Goal: Task Accomplishment & Management: Use online tool/utility

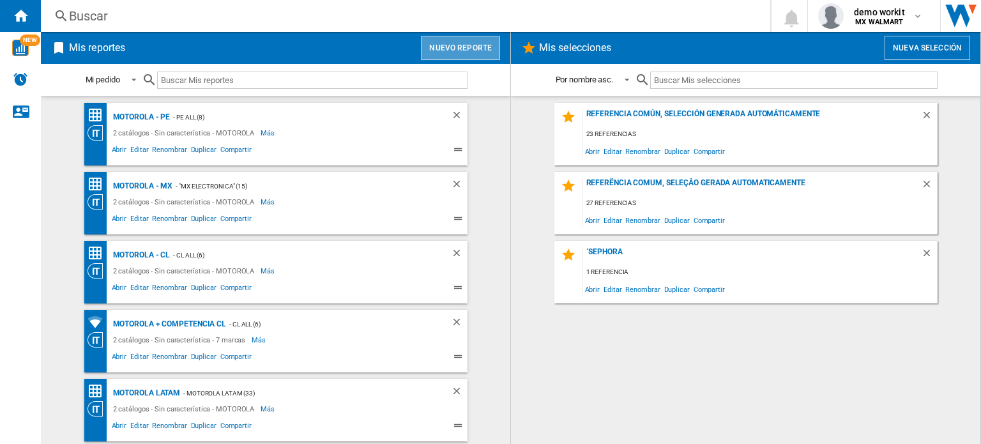
click at [478, 45] on button "Nuevo reporte" at bounding box center [460, 48] width 79 height 24
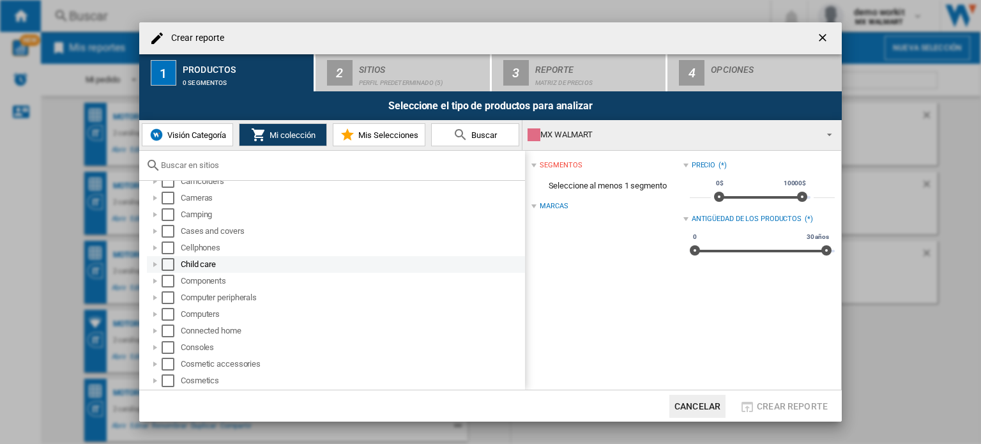
scroll to position [128, 0]
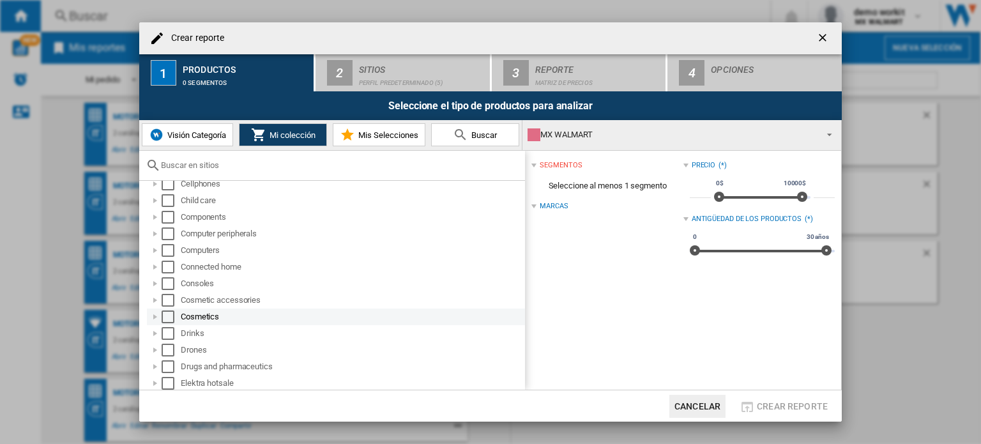
click at [161, 313] on div at bounding box center [155, 316] width 13 height 13
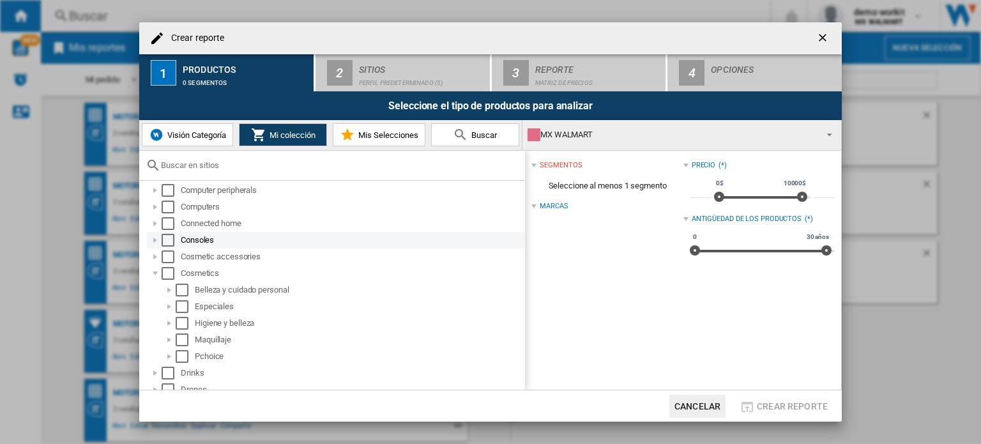
scroll to position [192, 0]
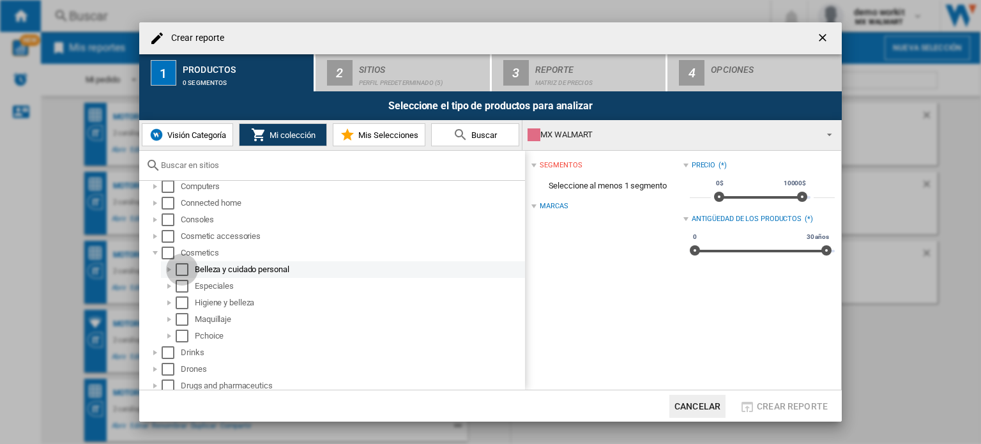
click at [177, 268] on div "Select" at bounding box center [182, 269] width 13 height 13
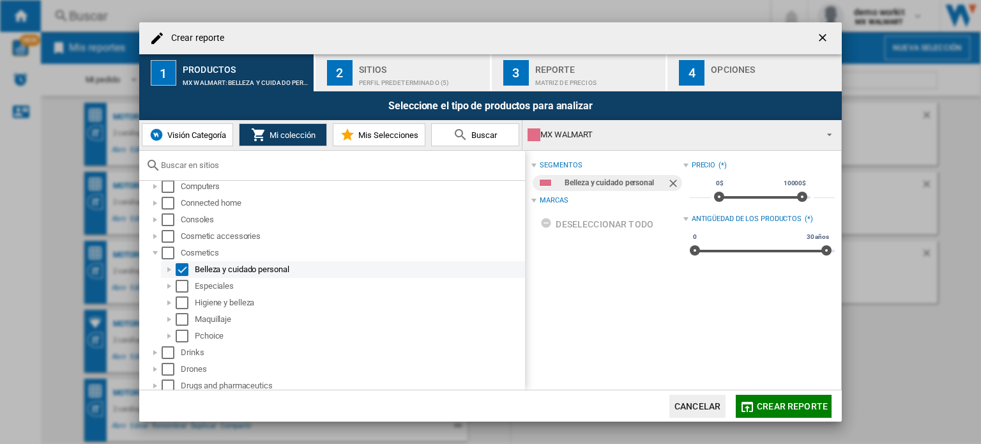
click at [167, 269] on div at bounding box center [169, 269] width 13 height 13
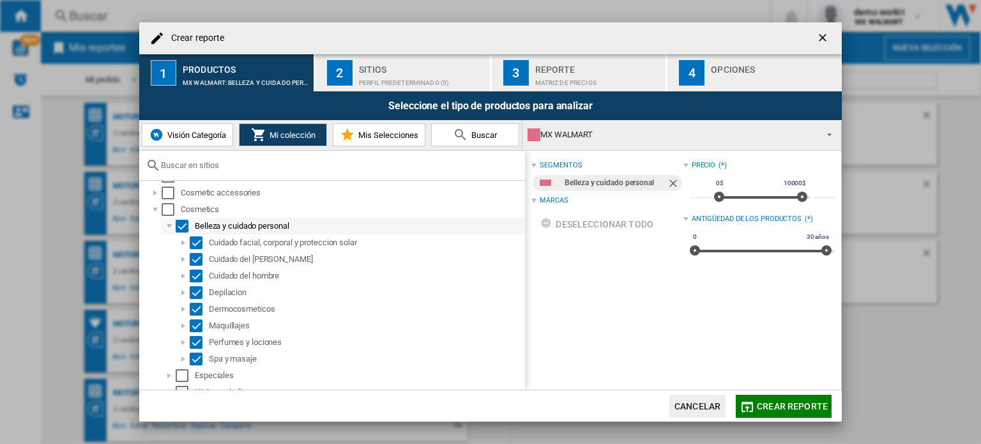
scroll to position [255, 0]
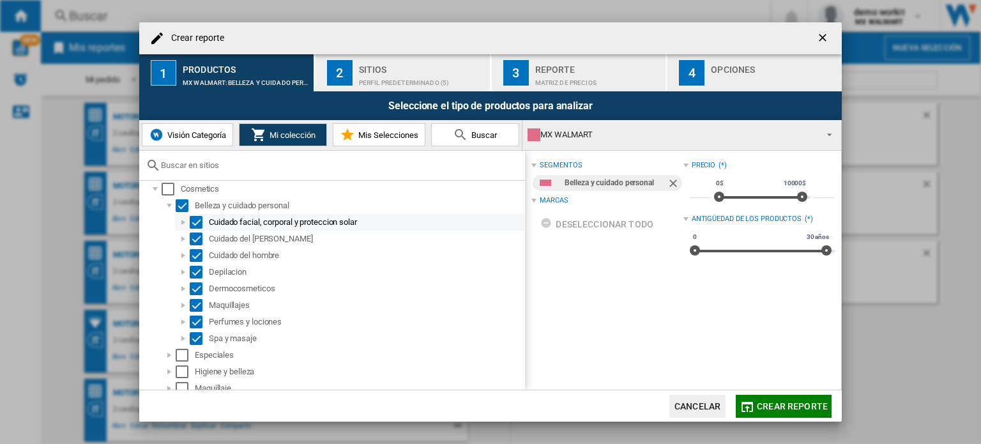
click at [181, 222] on div at bounding box center [183, 222] width 13 height 13
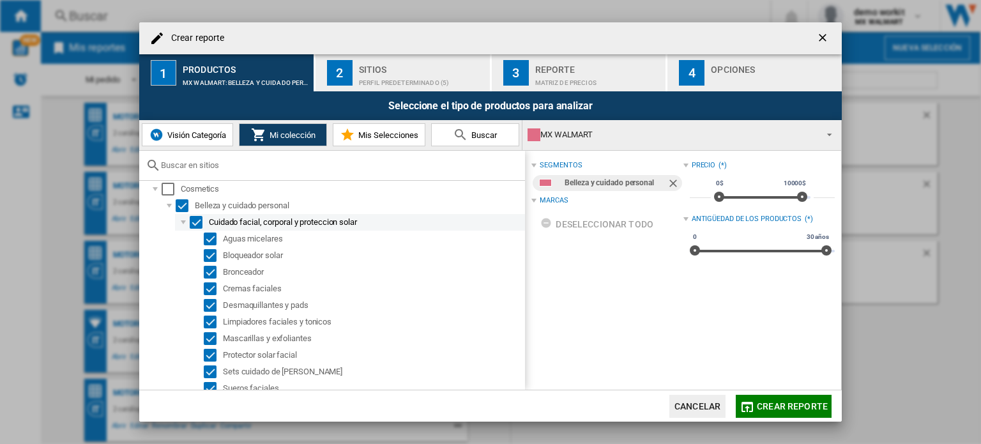
click at [183, 223] on div at bounding box center [183, 222] width 13 height 13
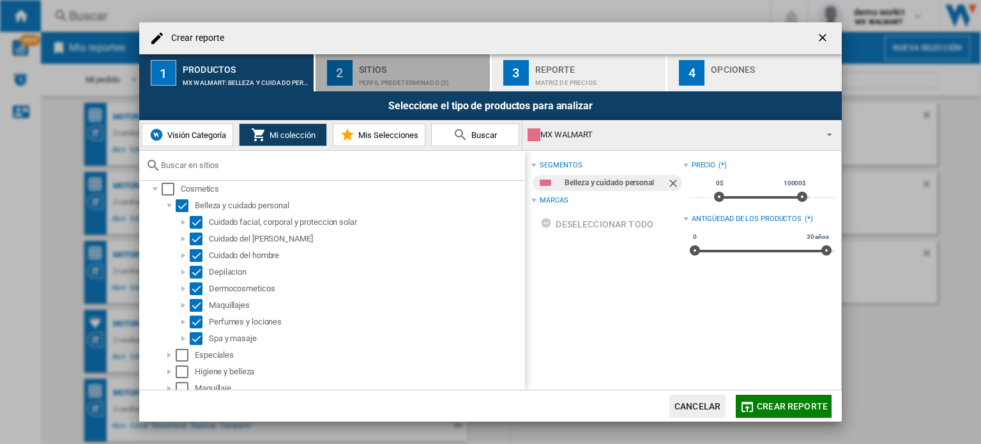
click at [419, 68] on div "Sitios" at bounding box center [422, 65] width 126 height 13
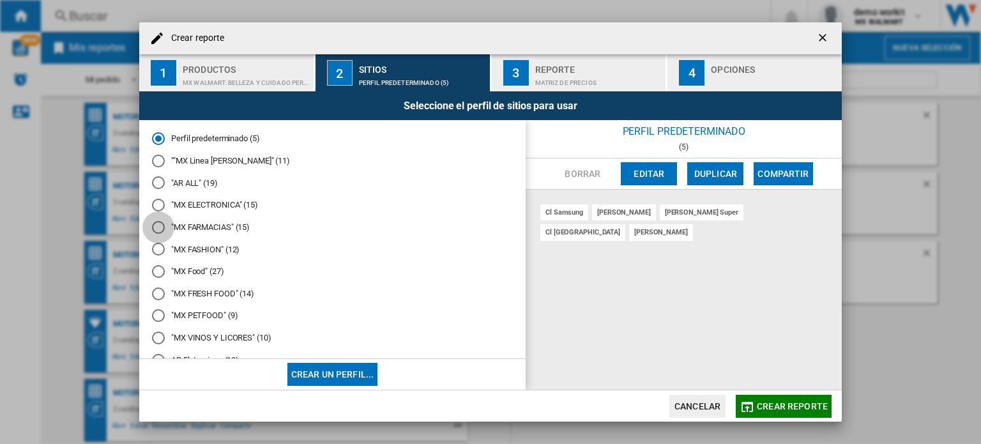
click at [156, 227] on div at bounding box center [158, 227] width 13 height 13
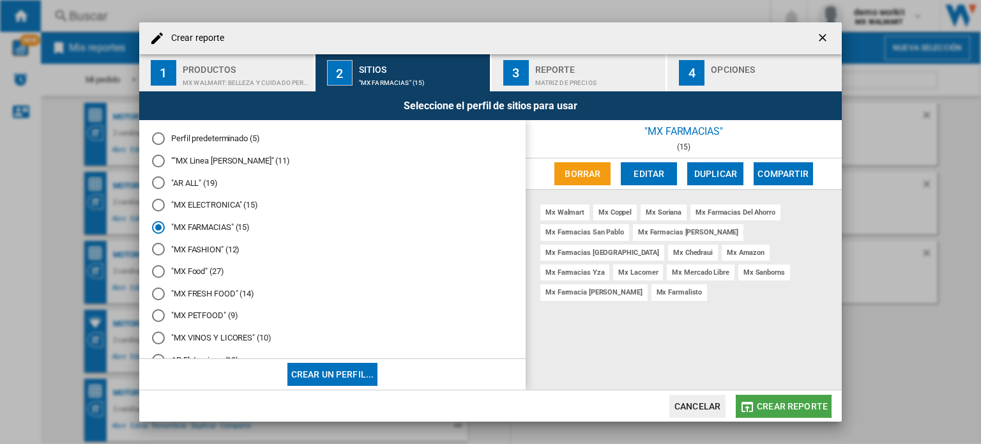
click at [812, 402] on span "Crear reporte" at bounding box center [792, 406] width 71 height 10
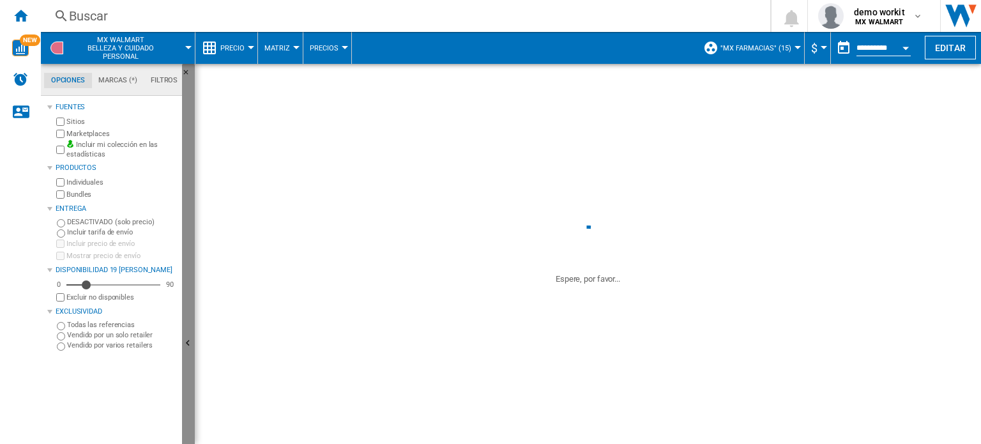
click at [190, 320] on button "Ocultar" at bounding box center [188, 344] width 13 height 560
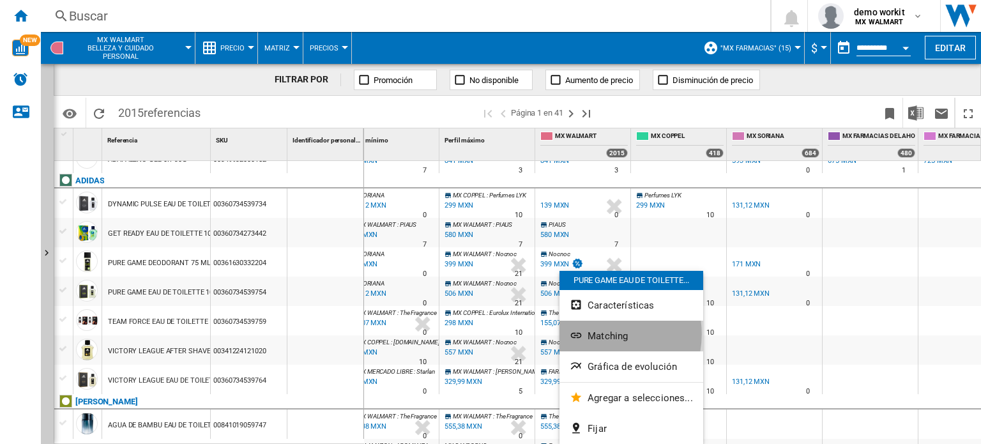
click at [596, 334] on span "Matching" at bounding box center [607, 335] width 40 height 11
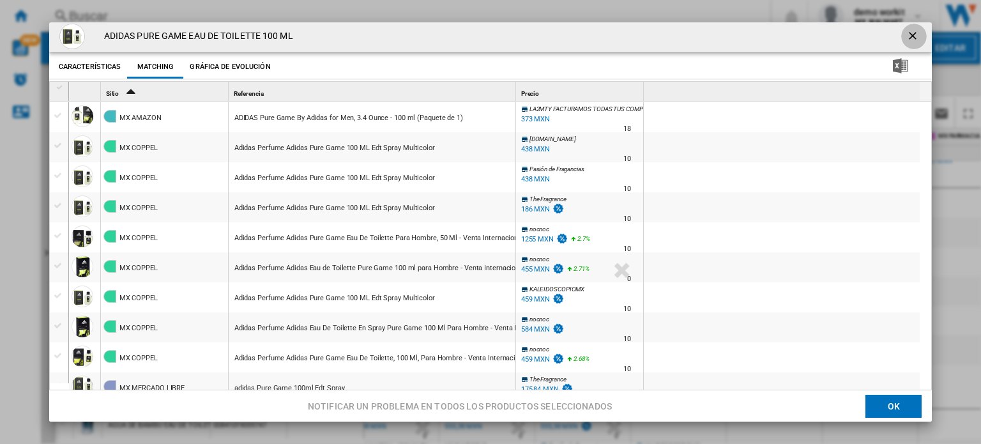
click at [906, 35] on ng-md-icon "getI18NText('BUTTONS.CLOSE_DIALOG')" at bounding box center [913, 36] width 15 height 15
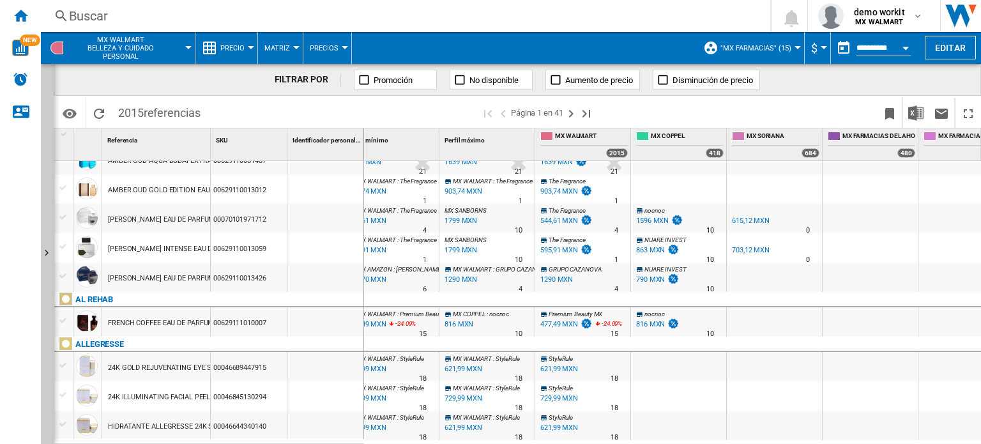
click at [654, 221] on div "1596 MXN" at bounding box center [652, 220] width 33 height 8
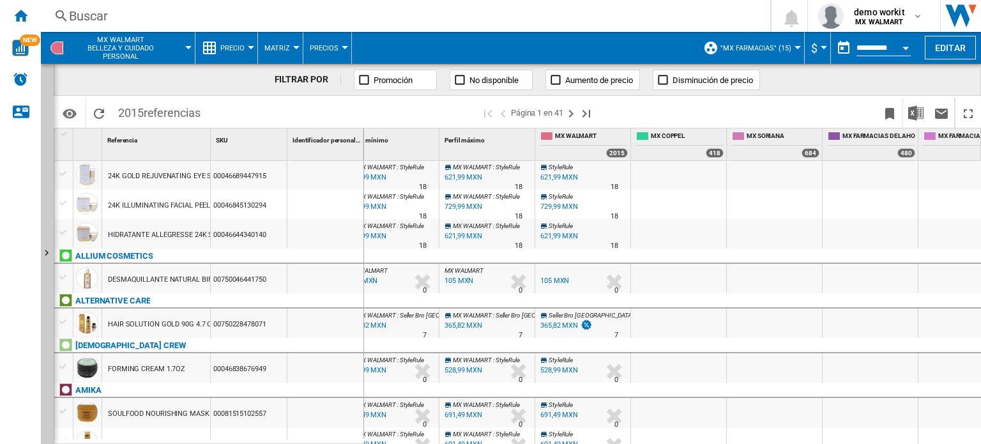
click at [250, 46] on div at bounding box center [251, 47] width 6 height 3
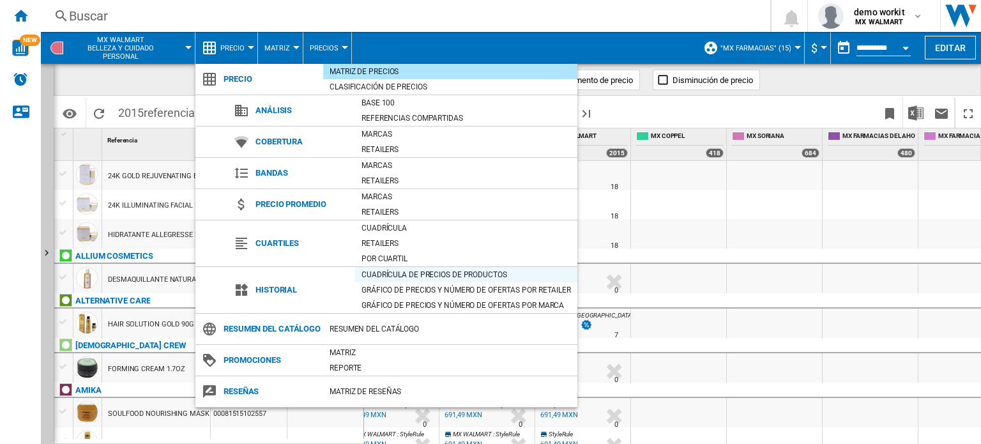
click at [403, 272] on div "Cuadrícula de precios de productos" at bounding box center [466, 274] width 222 height 13
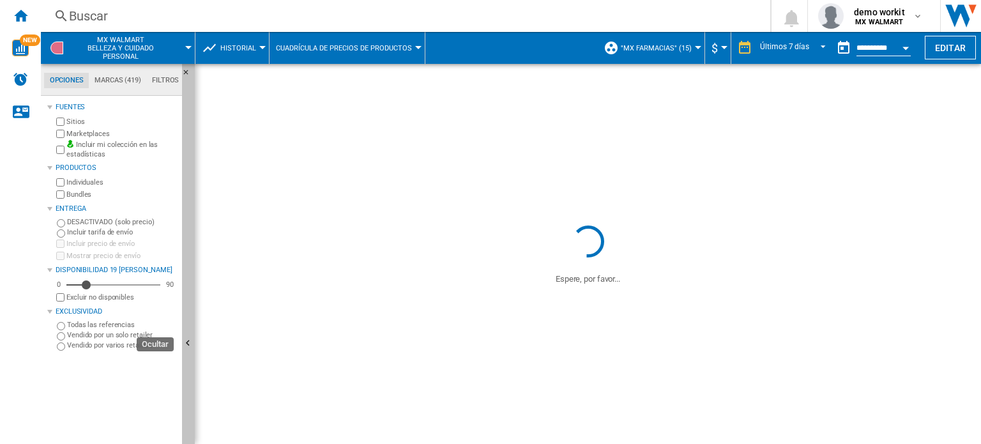
click at [186, 328] on button "Ocultar" at bounding box center [188, 344] width 13 height 560
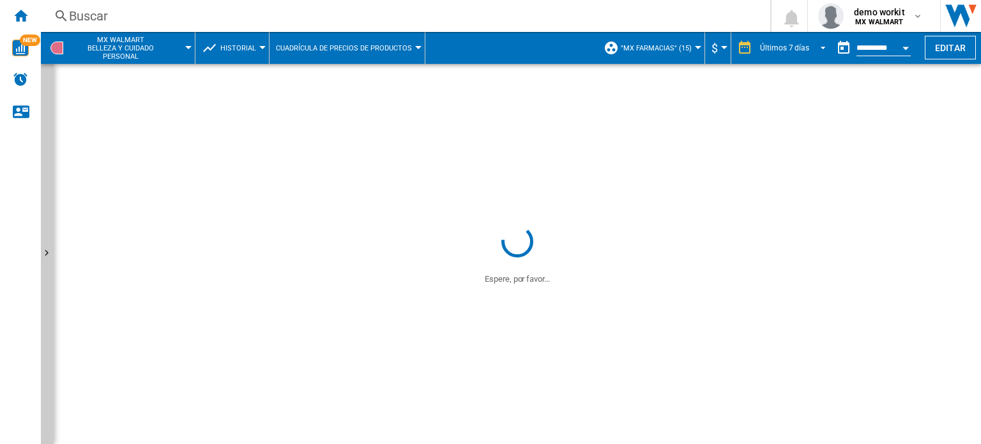
click at [819, 50] on span "REPORTS.WIZARD.STEPS.REPORT.STEPS.REPORT_OPTIONS.PERIOD: Últimos 7 días" at bounding box center [819, 46] width 15 height 11
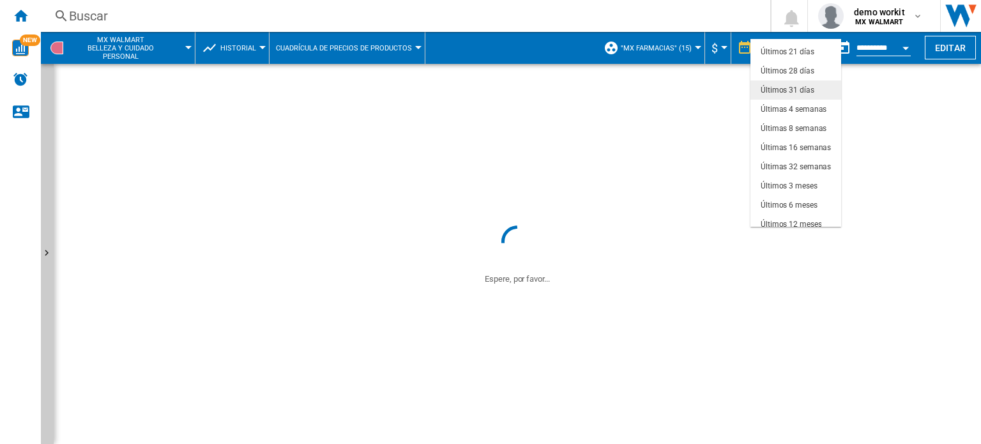
scroll to position [80, 0]
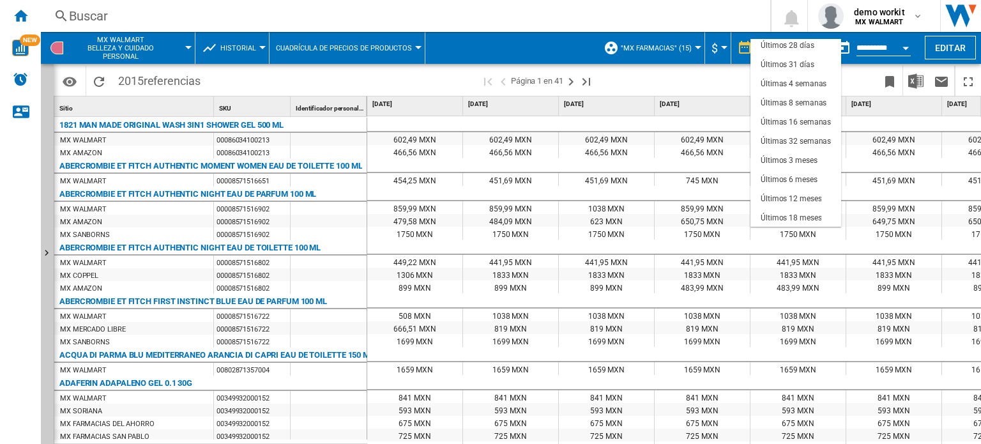
click at [730, 72] on md-backdrop at bounding box center [490, 222] width 981 height 444
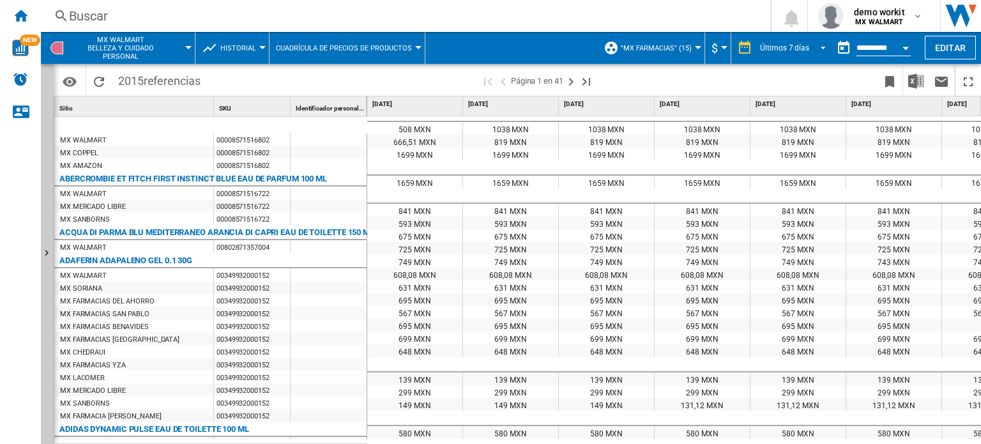
scroll to position [176, 0]
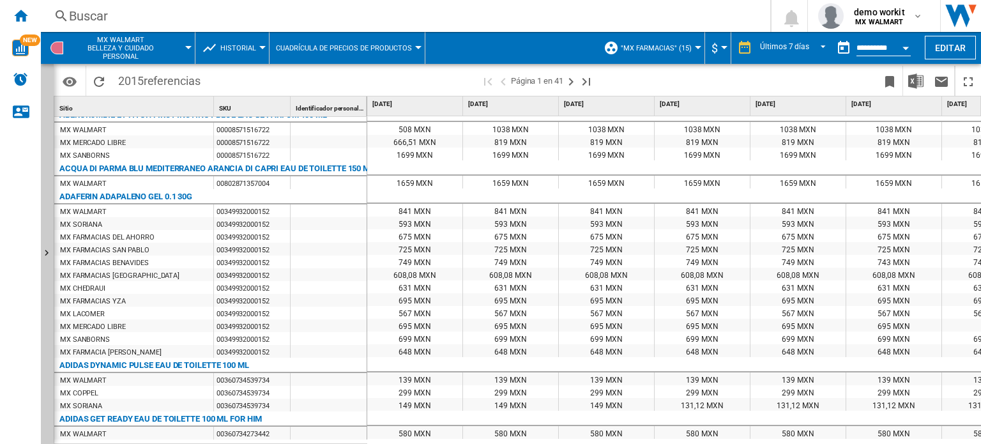
click at [257, 53] on button "Historial" at bounding box center [241, 48] width 42 height 32
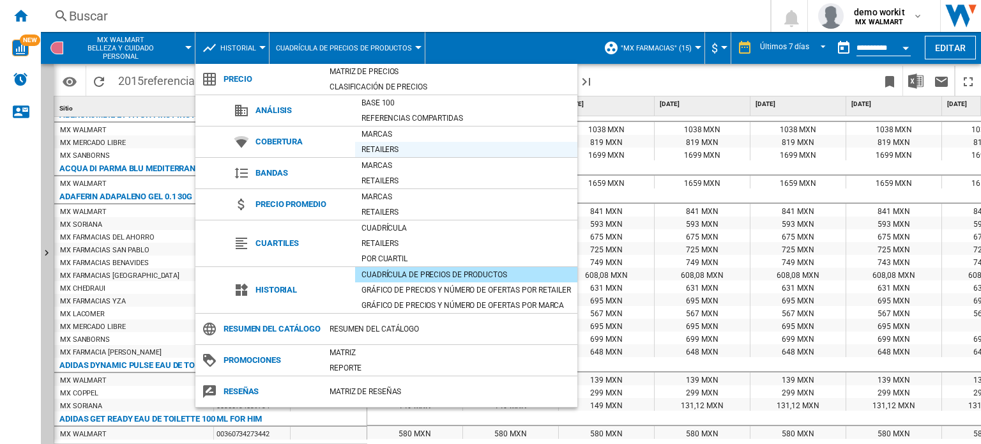
click at [379, 148] on div "Retailers" at bounding box center [466, 149] width 222 height 13
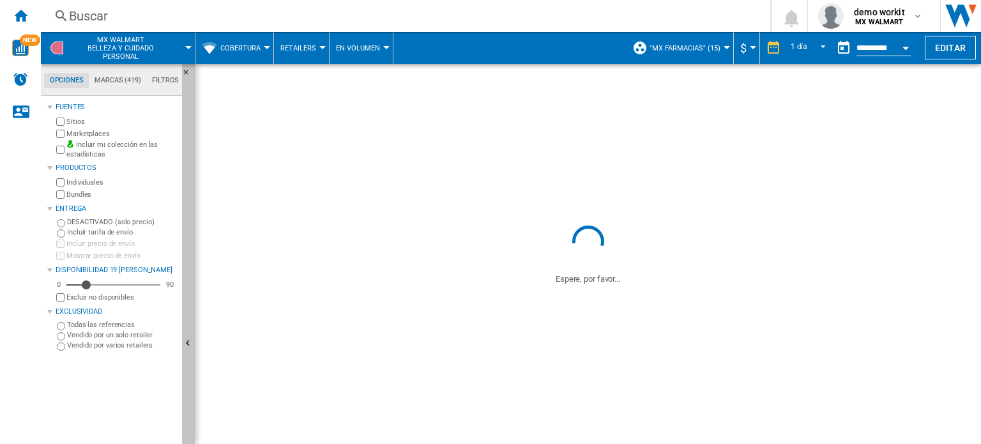
click at [185, 251] on button "Ocultar" at bounding box center [188, 344] width 13 height 560
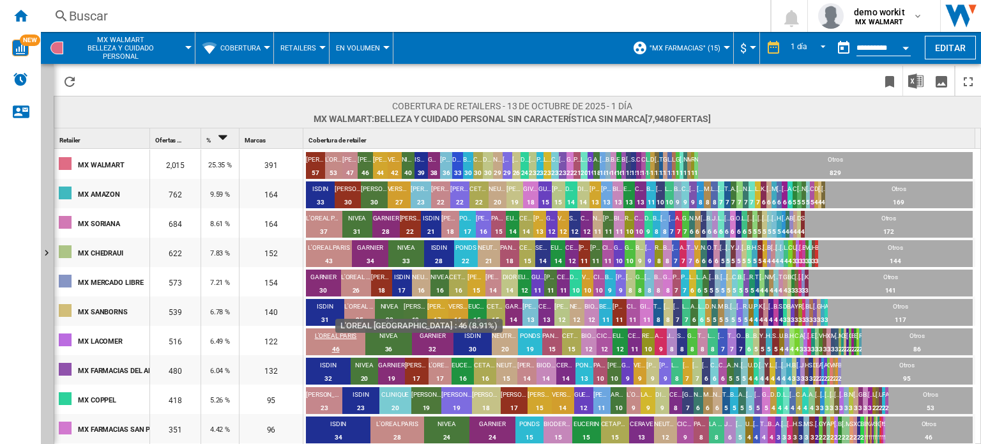
click at [339, 343] on div "46" at bounding box center [335, 349] width 59 height 13
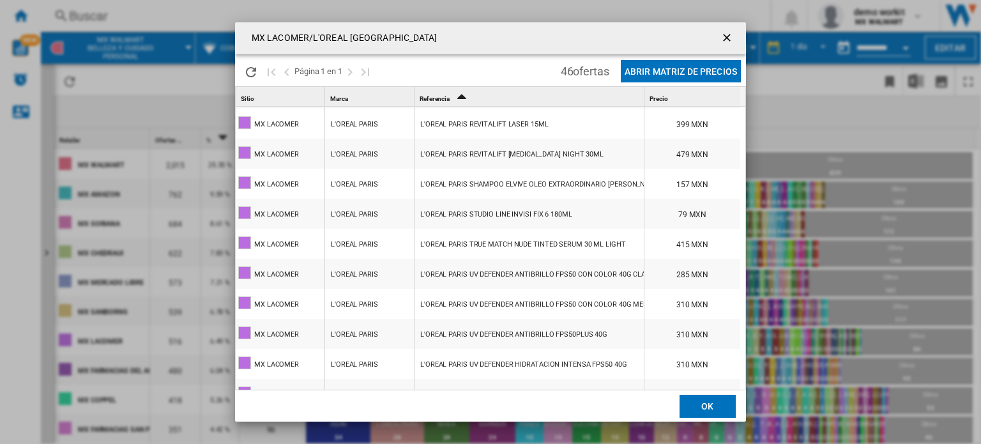
scroll to position [3, 0]
click at [700, 64] on button "Abrir Matriz de precios" at bounding box center [681, 71] width 120 height 22
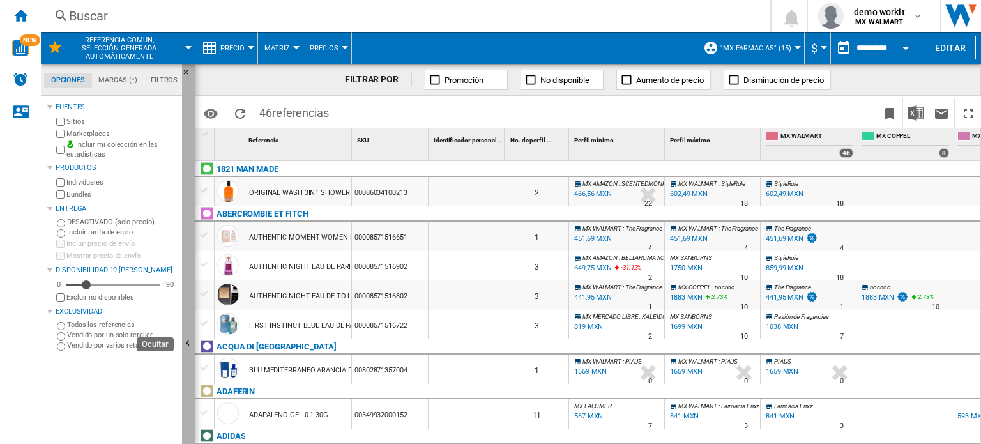
click at [186, 341] on ng-md-icon "Ocultar" at bounding box center [189, 344] width 15 height 15
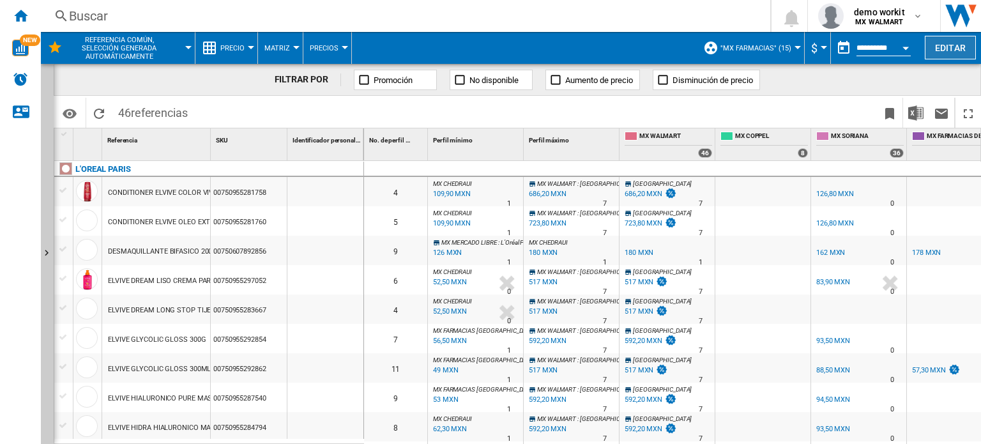
click at [940, 55] on button "Editar" at bounding box center [950, 48] width 51 height 24
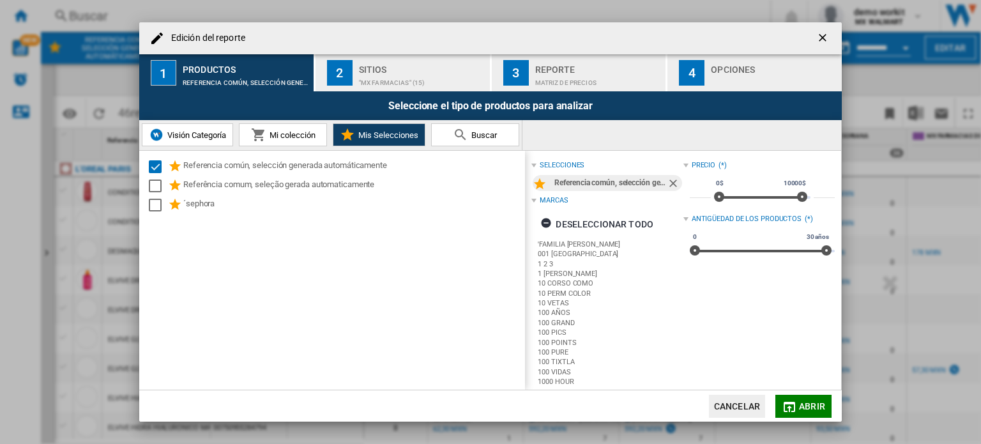
click at [825, 38] on ng-md-icon "getI18NText('BUTTONS.CLOSE_DIALOG')" at bounding box center [823, 38] width 15 height 15
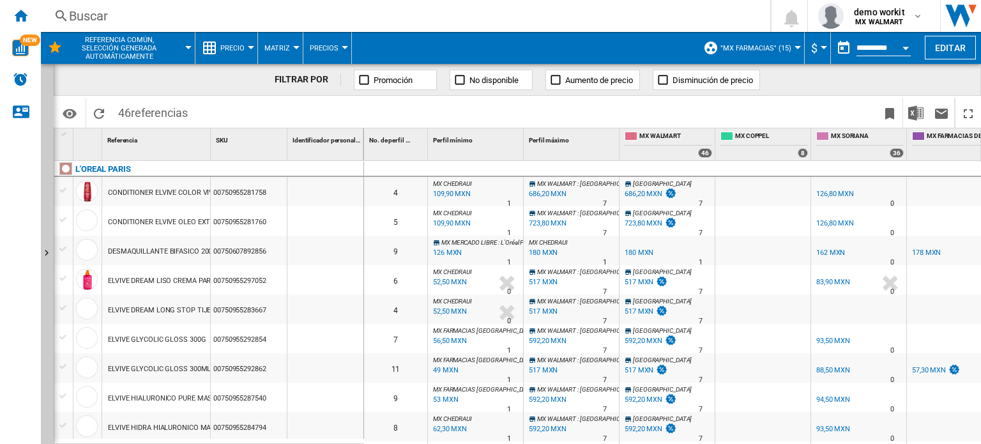
click at [246, 43] on button "Precio" at bounding box center [235, 48] width 31 height 32
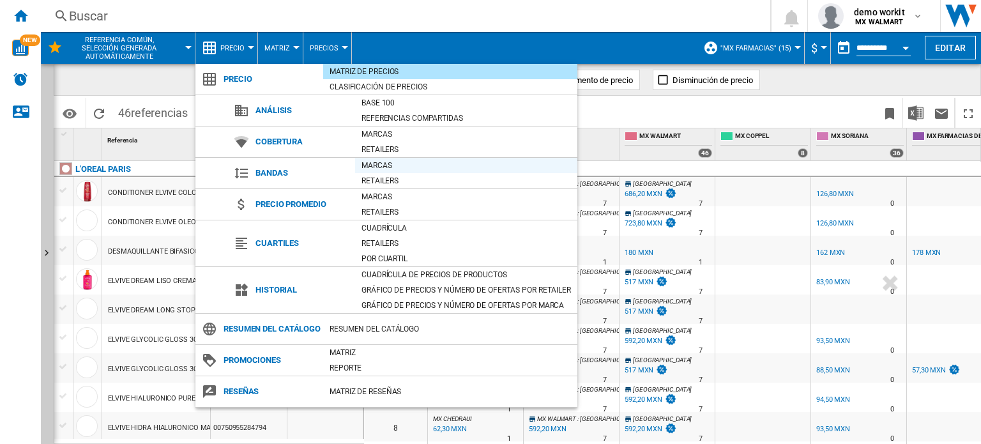
click at [380, 161] on div "Marcas" at bounding box center [466, 165] width 222 height 13
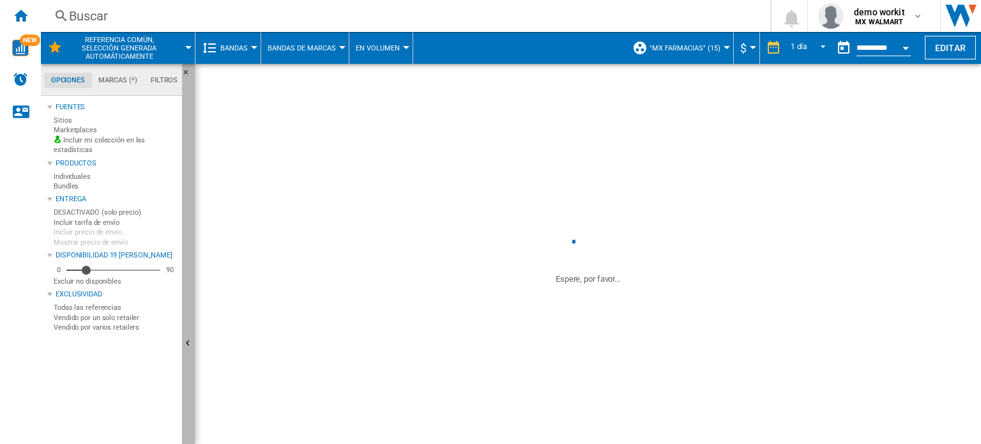
click at [186, 334] on button "Ocultar" at bounding box center [188, 344] width 13 height 560
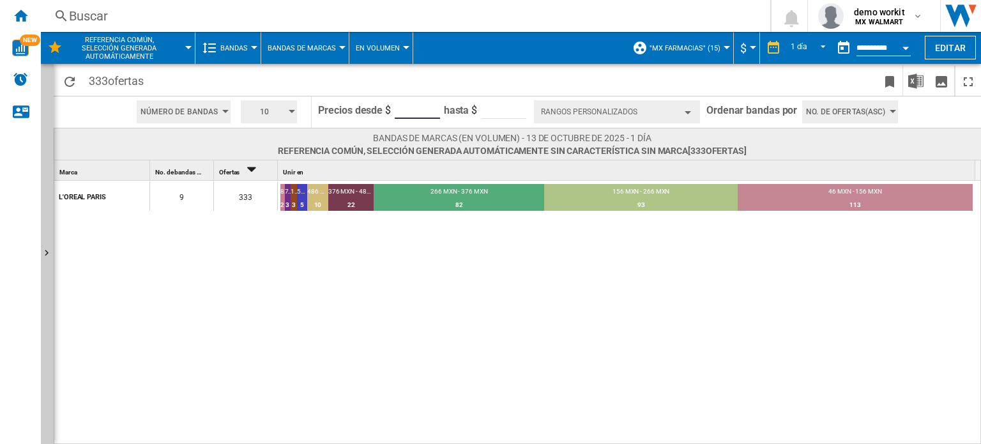
drag, startPoint x: 411, startPoint y: 110, endPoint x: 380, endPoint y: 111, distance: 31.3
click at [378, 111] on form "Precios desde $ ** hasta $ ****" at bounding box center [422, 111] width 209 height 31
click at [619, 114] on button "Rangos personalizados" at bounding box center [617, 111] width 166 height 23
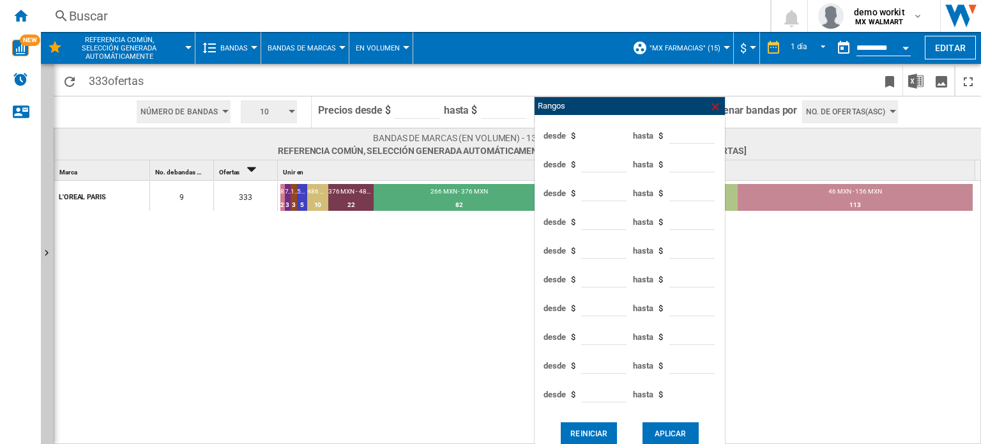
click at [715, 107] on ng-md-icon at bounding box center [715, 106] width 13 height 13
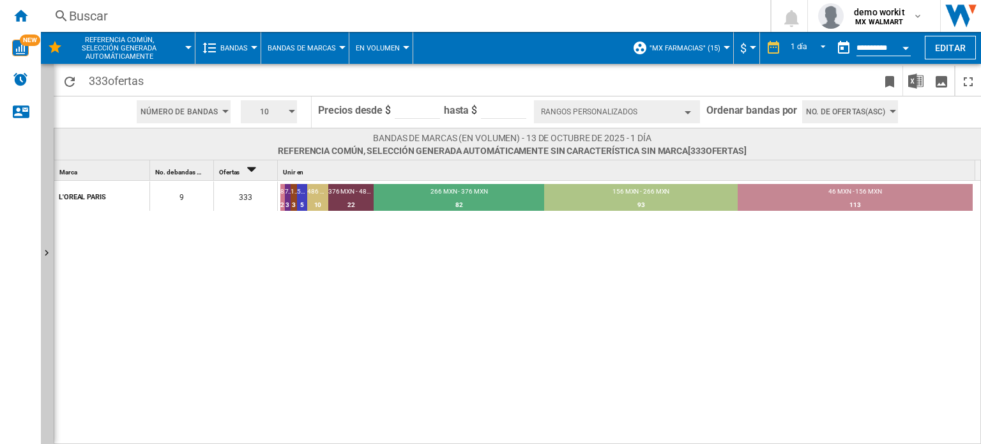
click at [248, 42] on button "Bandas" at bounding box center [237, 48] width 34 height 32
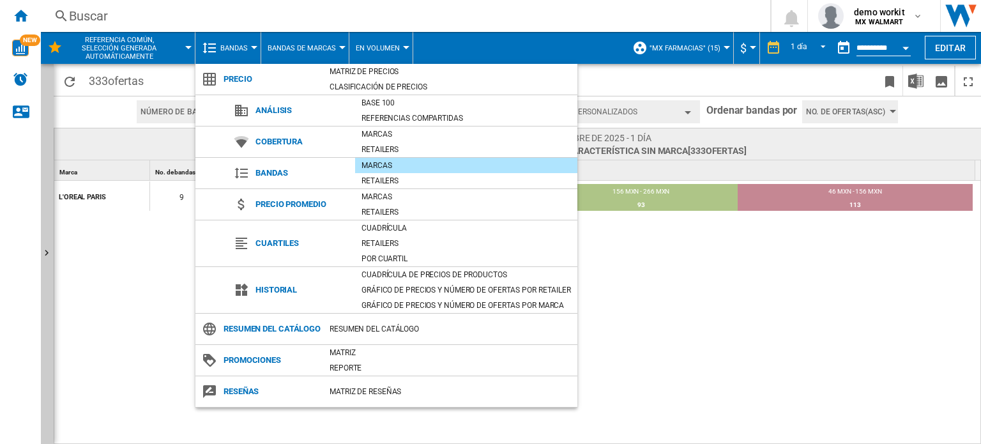
click at [726, 255] on md-backdrop at bounding box center [490, 222] width 981 height 444
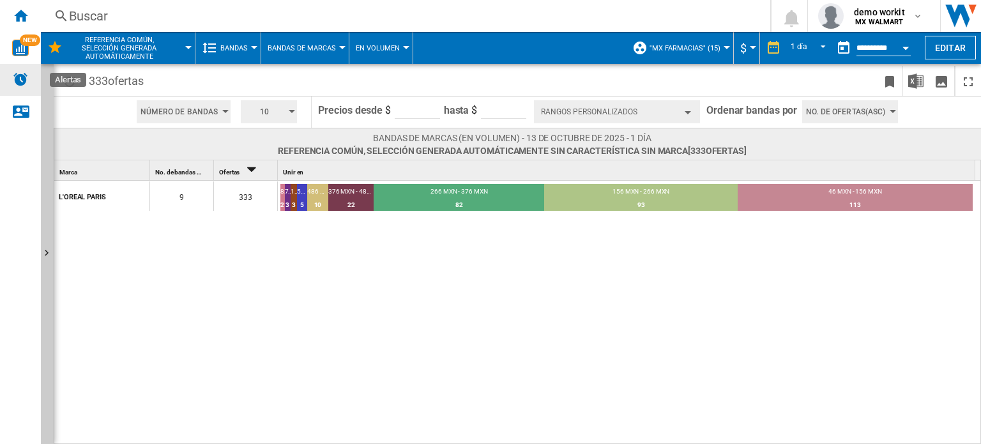
click at [21, 79] on img "Alertas" at bounding box center [20, 79] width 15 height 15
click at [27, 10] on ng-md-icon "Inicio" at bounding box center [20, 15] width 15 height 15
